Goal: Task Accomplishment & Management: Manage account settings

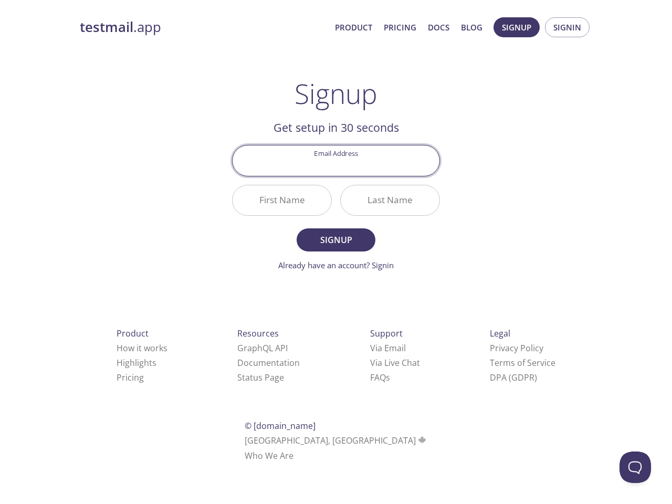
click at [336, 212] on div "Last Name" at bounding box center [390, 200] width 108 height 39
click at [517, 27] on span "Signup" at bounding box center [516, 27] width 29 height 14
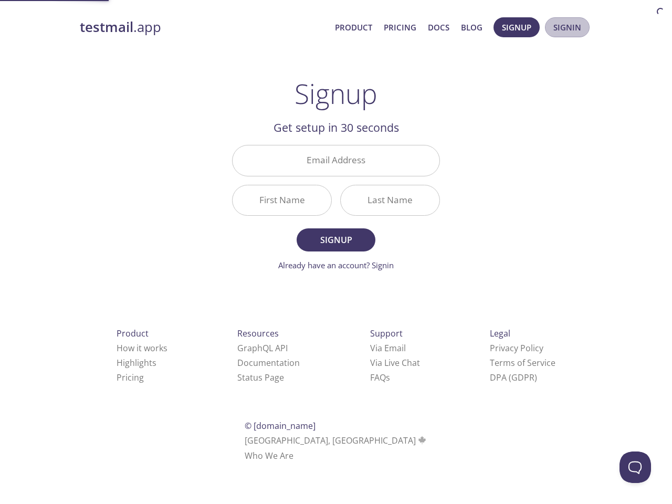
click at [567, 27] on span "Signin" at bounding box center [568, 27] width 28 height 14
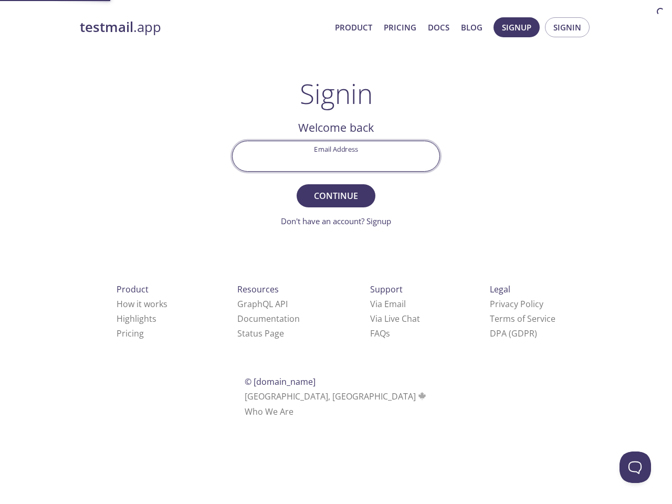
click at [336, 160] on input "Email Address" at bounding box center [336, 156] width 207 height 30
click at [282, 200] on form "Email Address Continue Don't have an account? Signup" at bounding box center [336, 184] width 208 height 87
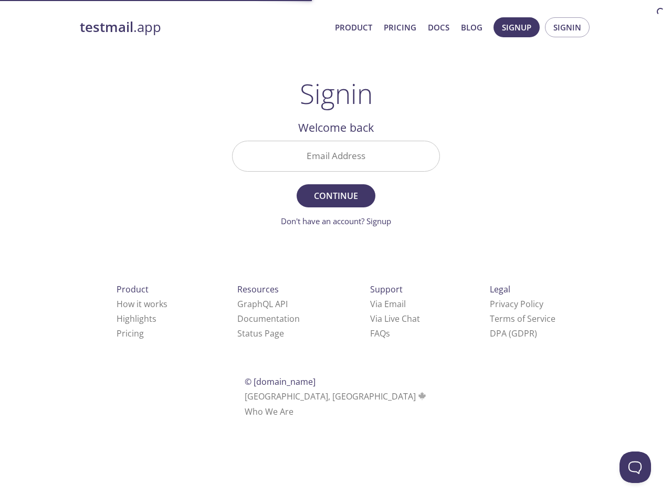
click at [390, 200] on form "Email Address Continue Don't have an account? Signup" at bounding box center [336, 184] width 208 height 87
click at [354, 348] on div "Support Via Email Via Live Chat FAQ s" at bounding box center [396, 311] width 84 height 92
click at [320, 363] on div "Product How it works Highlights Pricing Resources GraphQL API Documentation Sta…" at bounding box center [336, 351] width 546 height 196
click at [306, 378] on html "testmail .app Product Pricing Docs Blog Signup Signin Signin Welcome back Email…" at bounding box center [336, 216] width 672 height 432
click at [636, 468] on button "Open Beacon popover" at bounding box center [636, 468] width 32 height 32
